Goal: Information Seeking & Learning: Learn about a topic

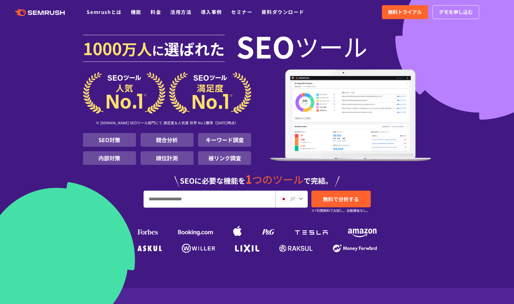
click at [235, 205] on input "URL、キーワードを入力してください" at bounding box center [209, 199] width 131 height 16
paste input "**********"
type input "**********"
click at [370, 200] on link "無料で分析する" at bounding box center [340, 198] width 59 height 17
